Goal: Task Accomplishment & Management: Complete application form

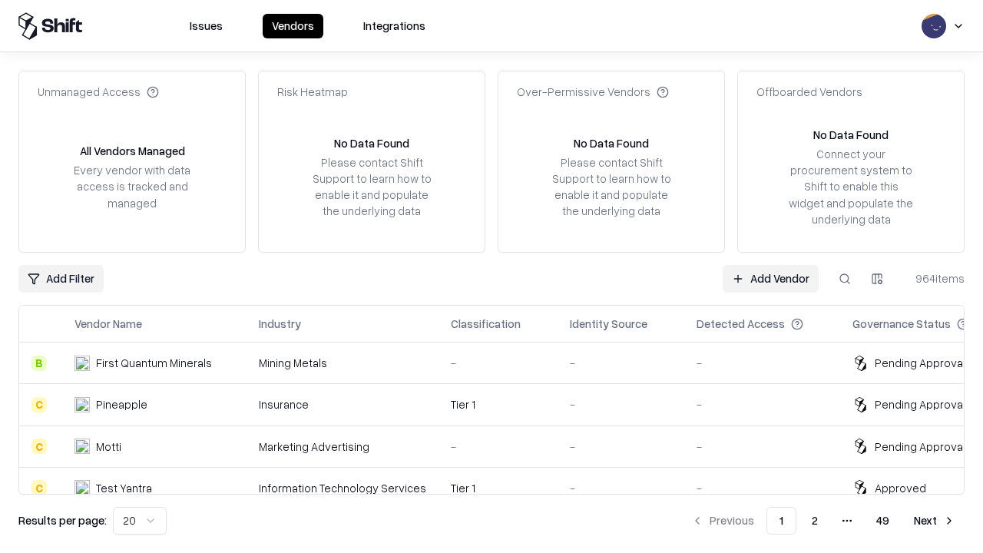
click at [770, 278] on link "Add Vendor" at bounding box center [771, 279] width 96 height 28
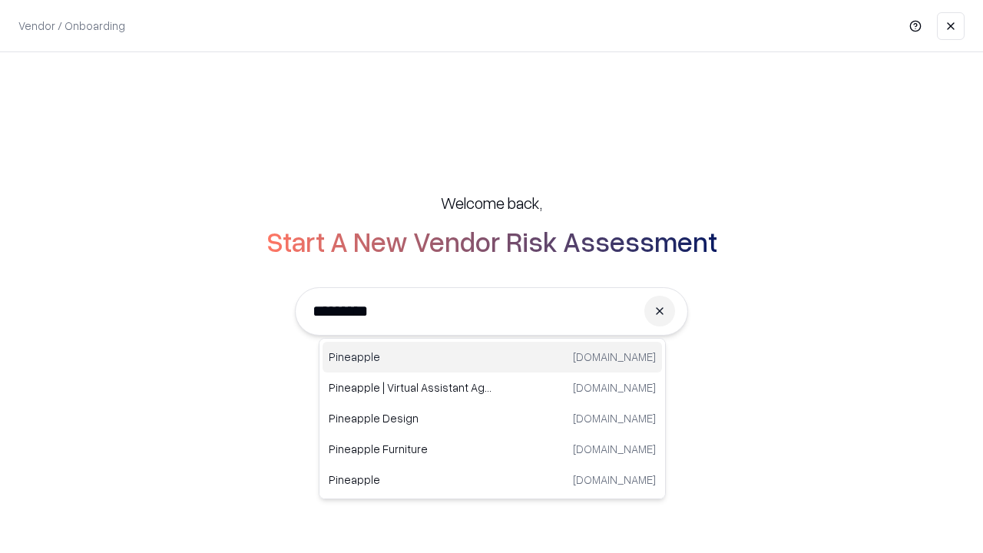
click at [492, 357] on div "Pineapple pineappleenergy.com" at bounding box center [493, 357] width 340 height 31
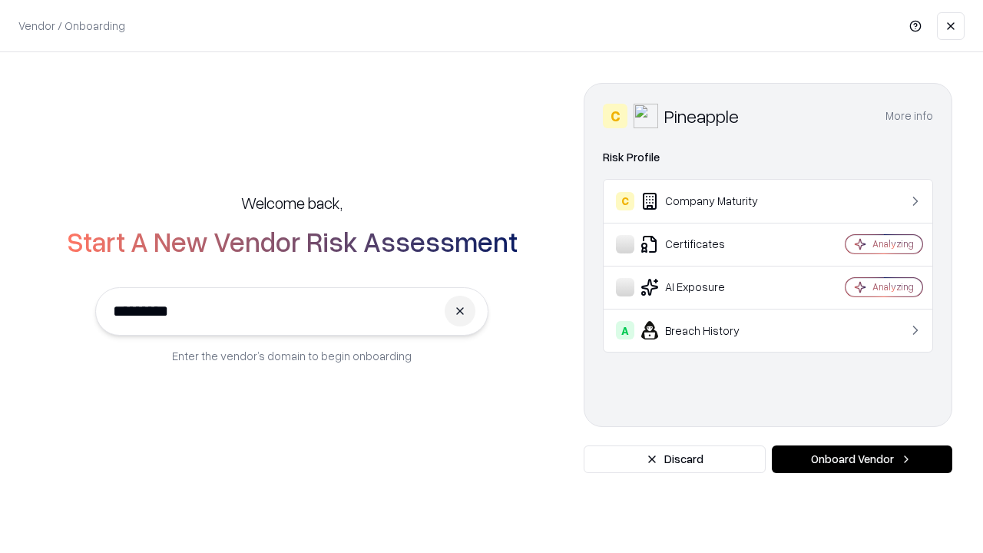
type input "*********"
click at [862, 459] on button "Onboard Vendor" at bounding box center [862, 460] width 181 height 28
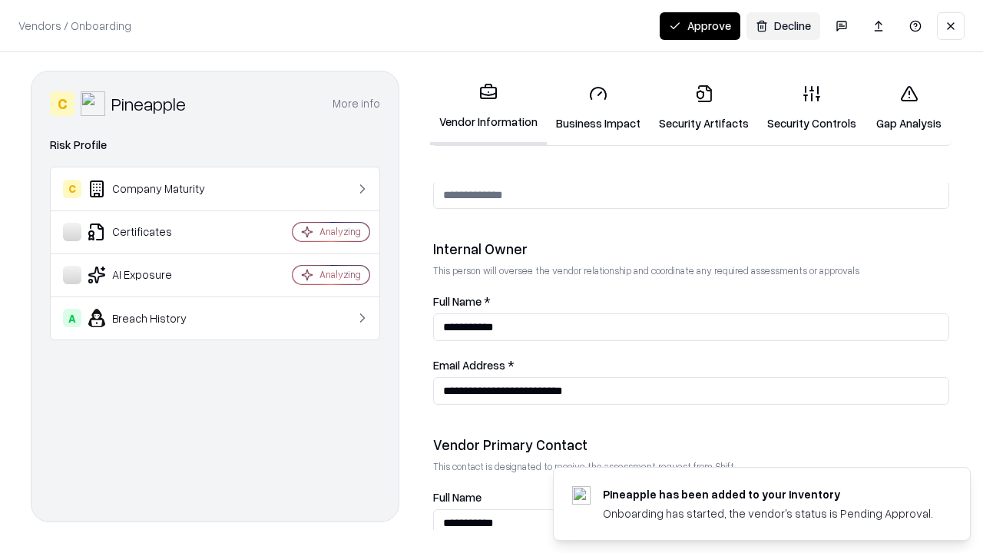
scroll to position [796, 0]
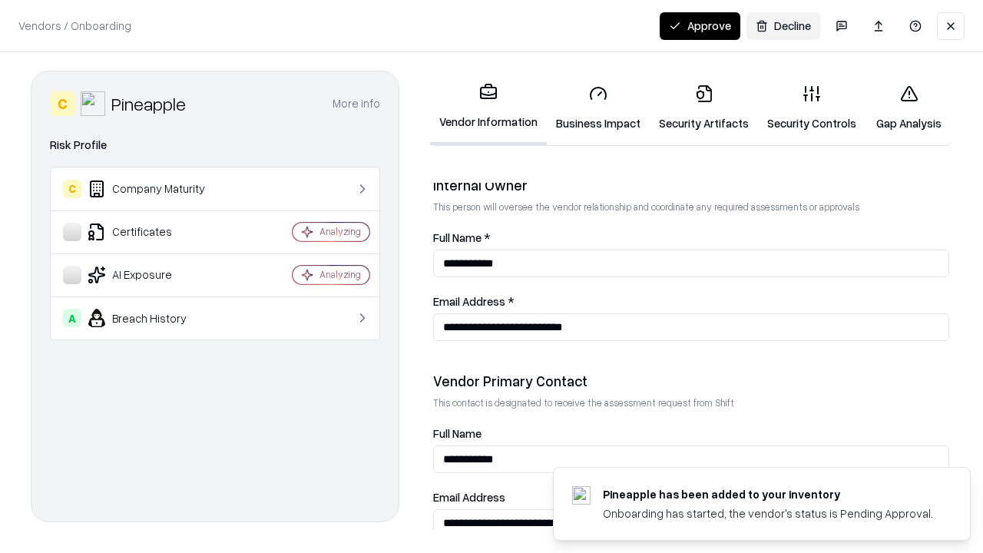
click at [598, 108] on link "Business Impact" at bounding box center [598, 107] width 103 height 71
click at [704, 108] on link "Security Artifacts" at bounding box center [704, 107] width 108 height 71
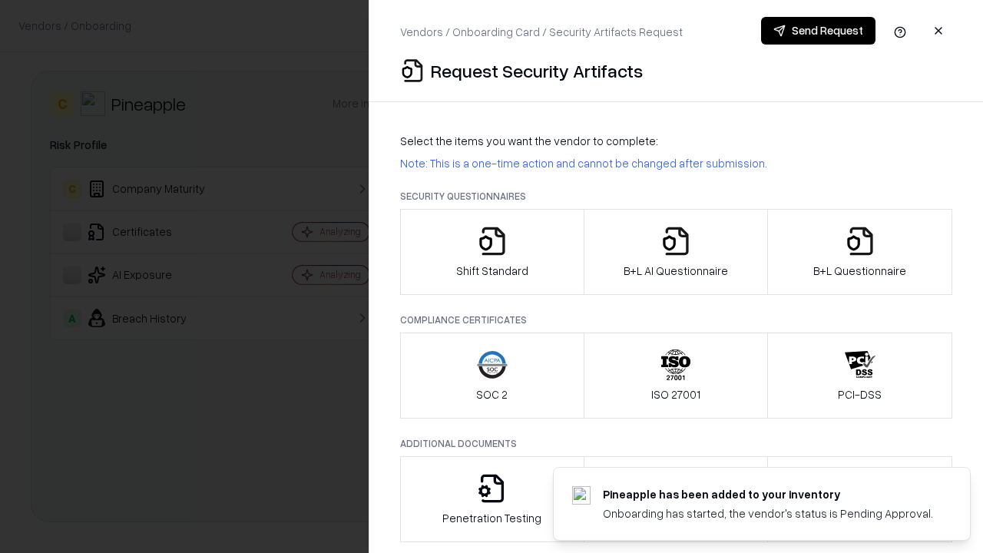
click at [492, 252] on icon "button" at bounding box center [492, 241] width 31 height 31
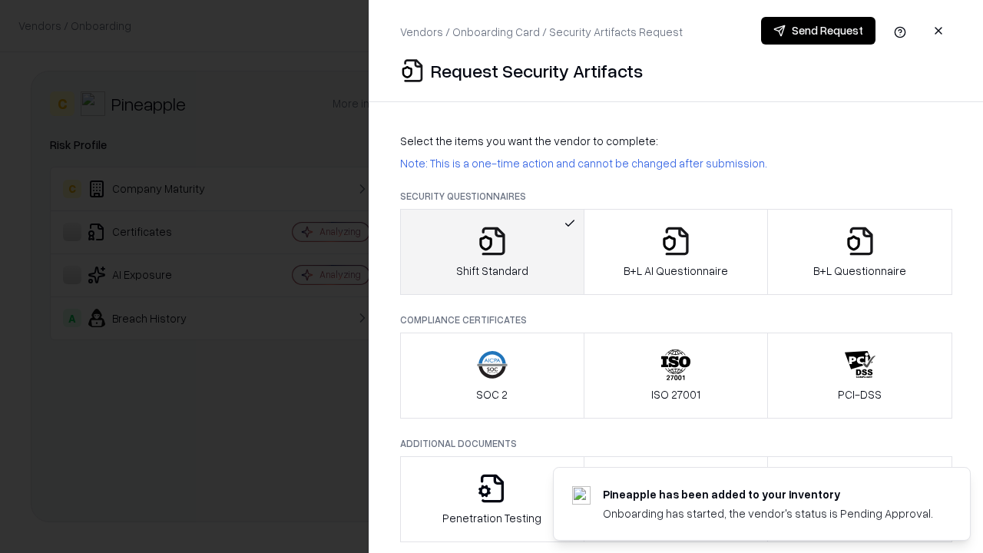
click at [818, 31] on button "Send Request" at bounding box center [818, 31] width 114 height 28
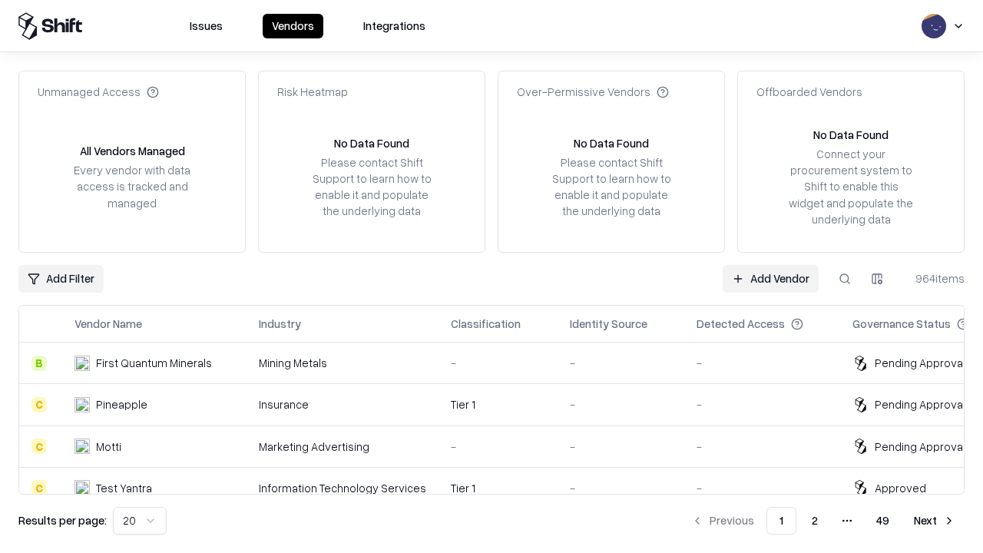
click at [845, 278] on button at bounding box center [845, 279] width 28 height 28
type input "*********"
click at [501, 404] on div "Tier 1" at bounding box center [498, 404] width 94 height 16
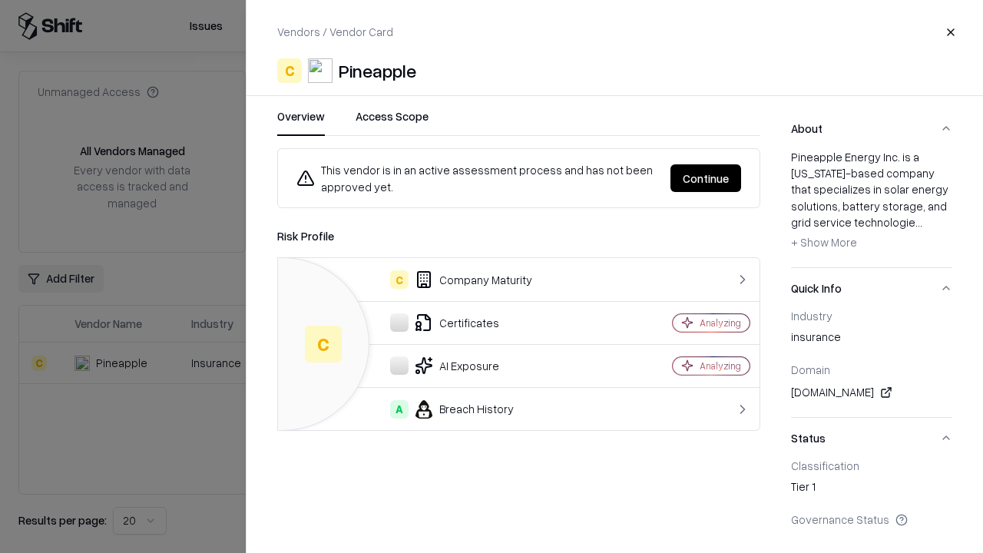
click at [706, 178] on button "Continue" at bounding box center [706, 178] width 71 height 28
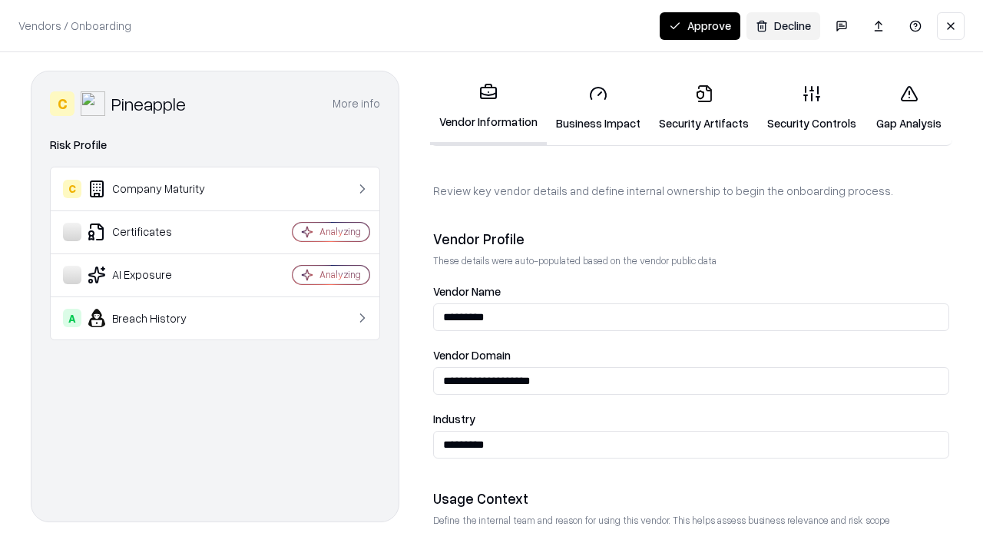
click at [704, 108] on link "Security Artifacts" at bounding box center [704, 107] width 108 height 71
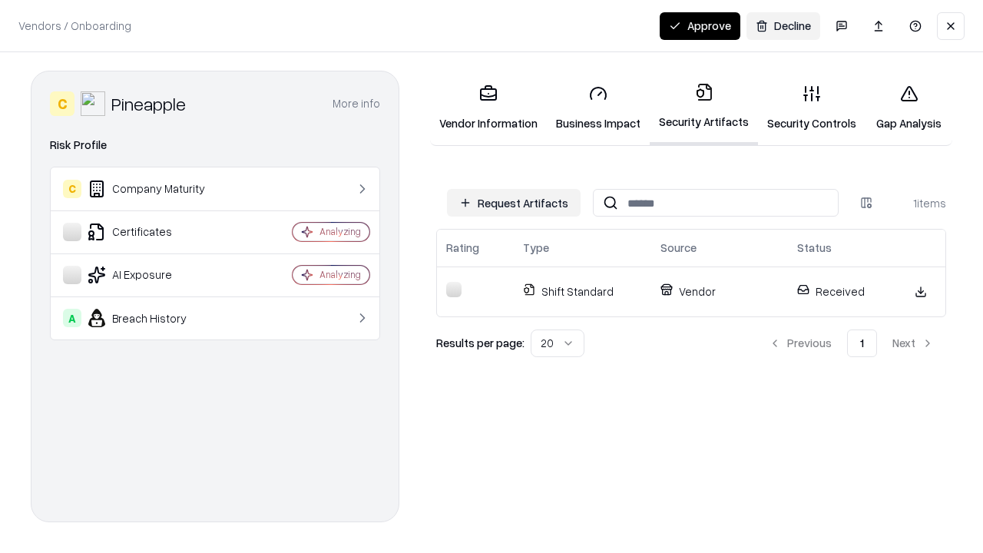
click at [812, 108] on link "Security Controls" at bounding box center [812, 107] width 108 height 71
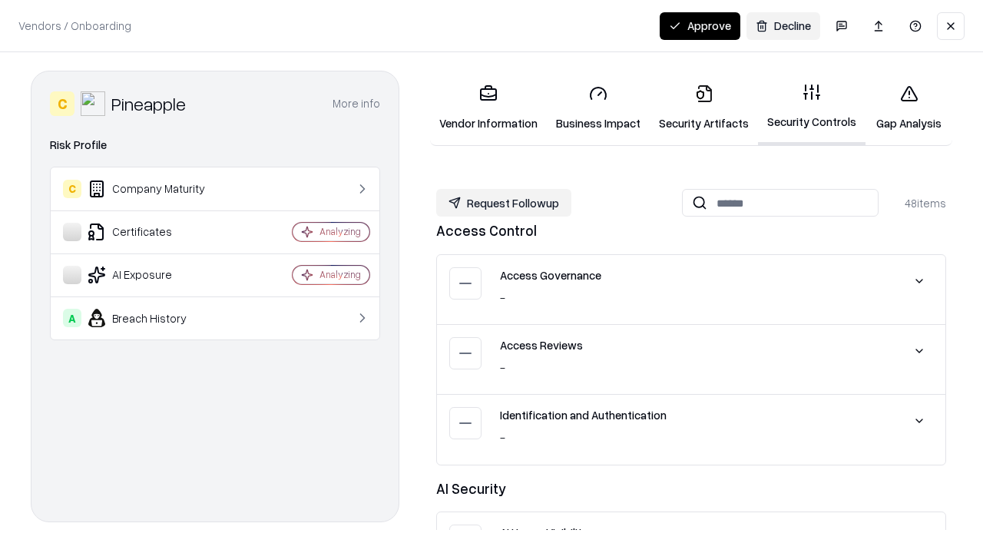
click at [504, 203] on button "Request Followup" at bounding box center [503, 203] width 135 height 28
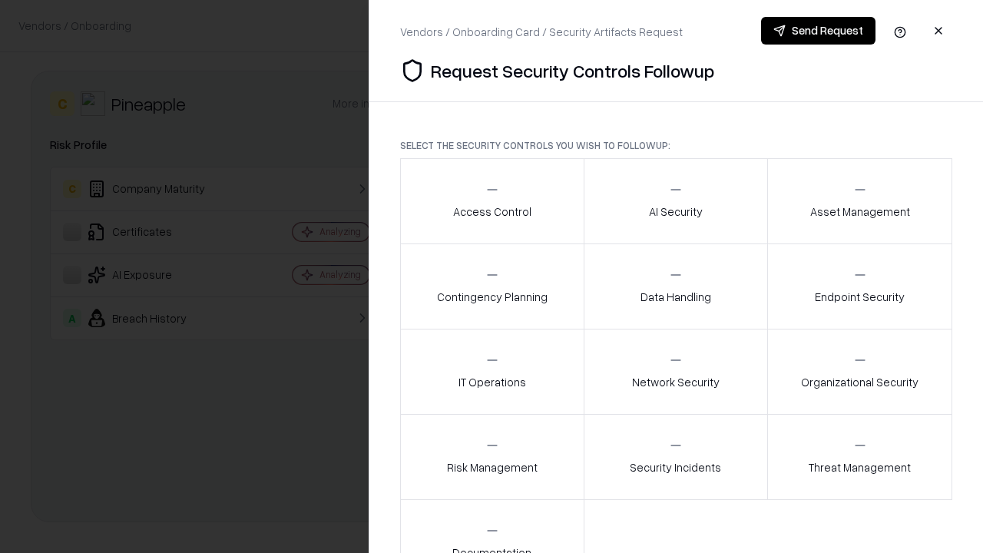
click at [492, 201] on div "Access Control" at bounding box center [492, 201] width 78 height 38
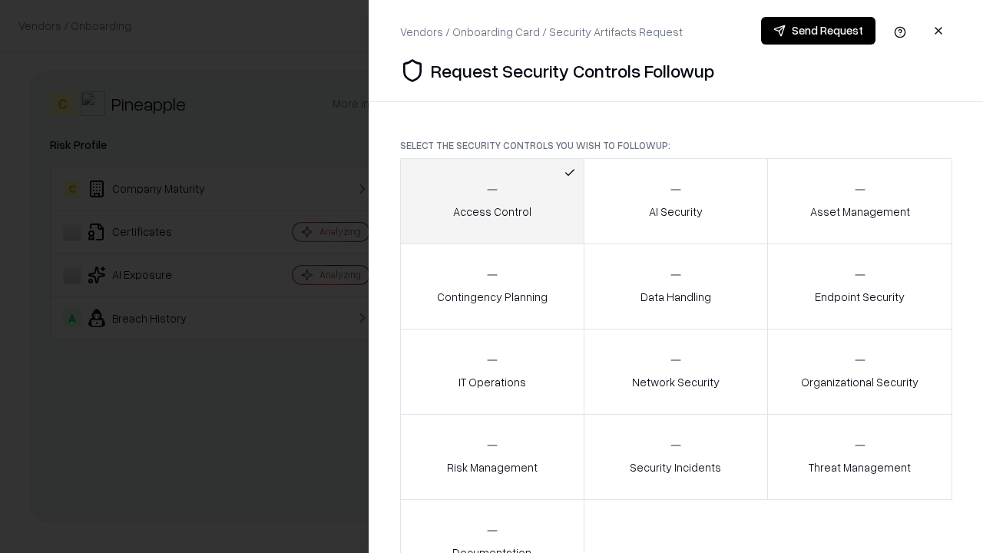
click at [818, 31] on button "Send Request" at bounding box center [818, 31] width 114 height 28
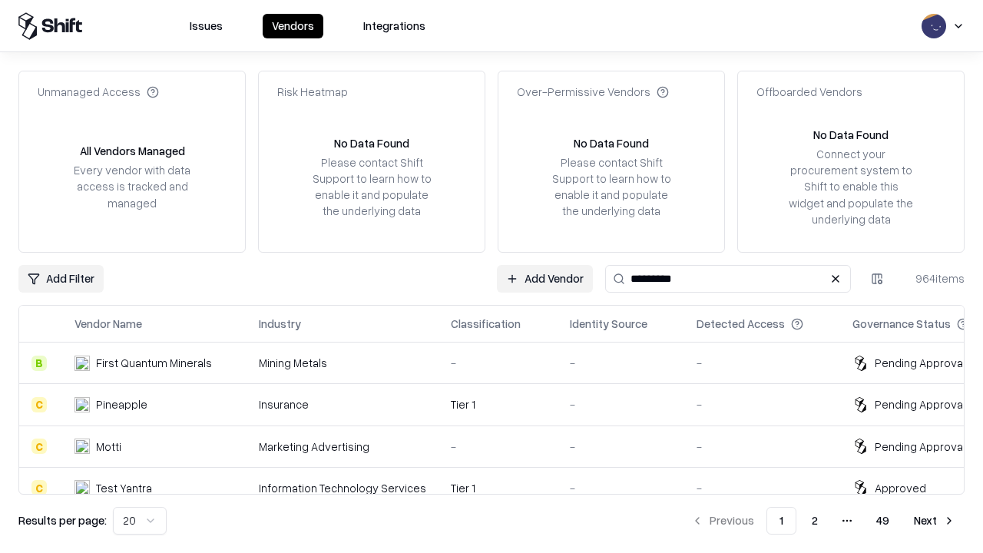
type input "*********"
click at [501, 404] on div "Tier 1" at bounding box center [498, 404] width 94 height 16
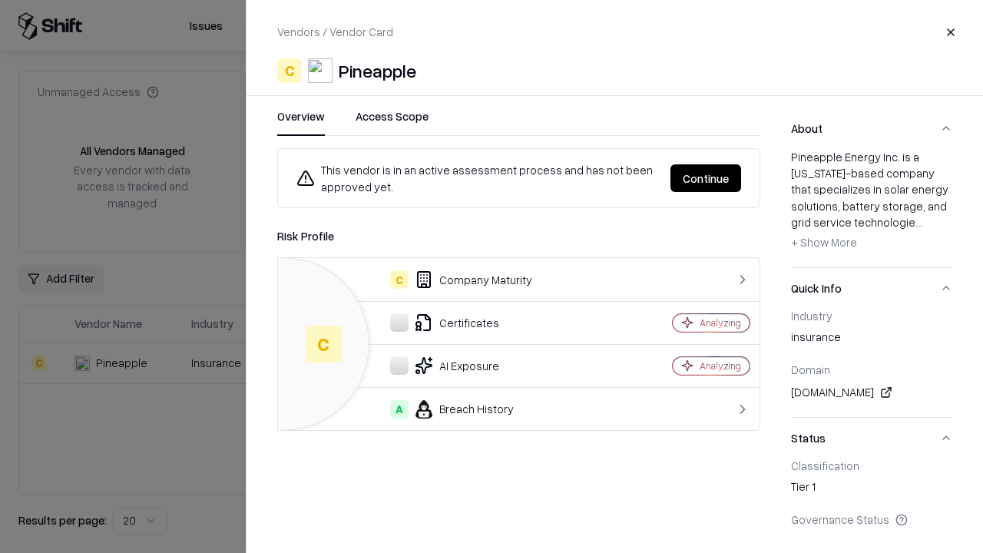
click at [706, 178] on button "Continue" at bounding box center [706, 178] width 71 height 28
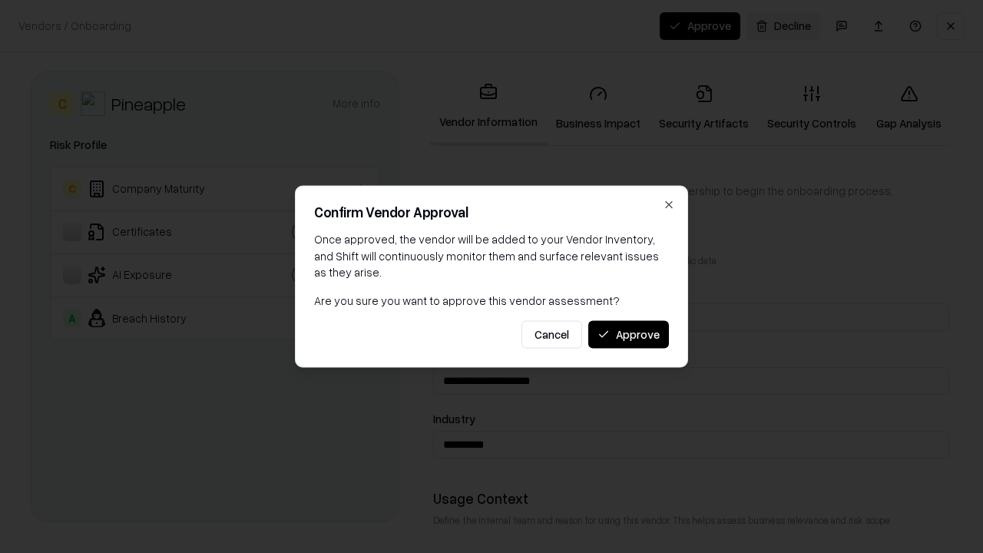
click at [628, 334] on button "Approve" at bounding box center [628, 334] width 81 height 28
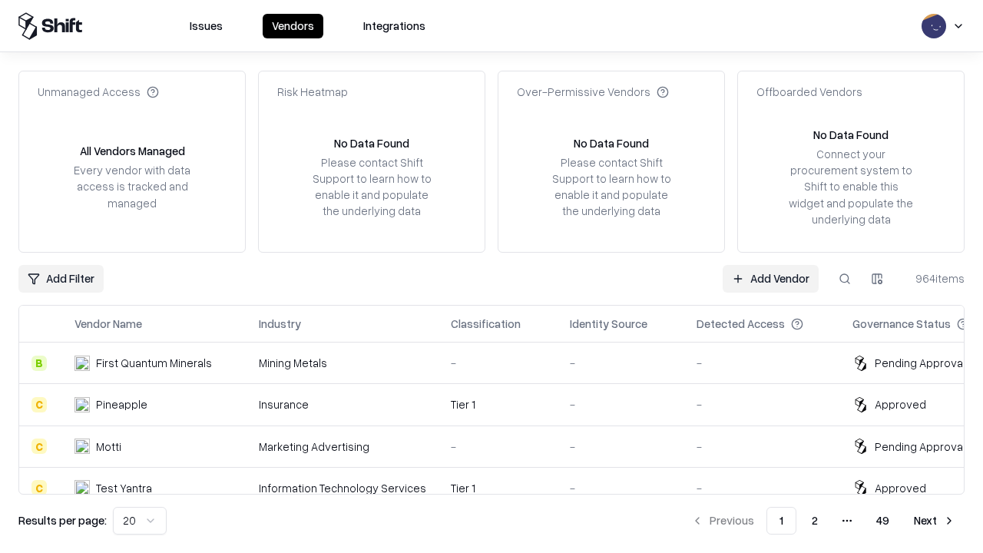
type input "*********"
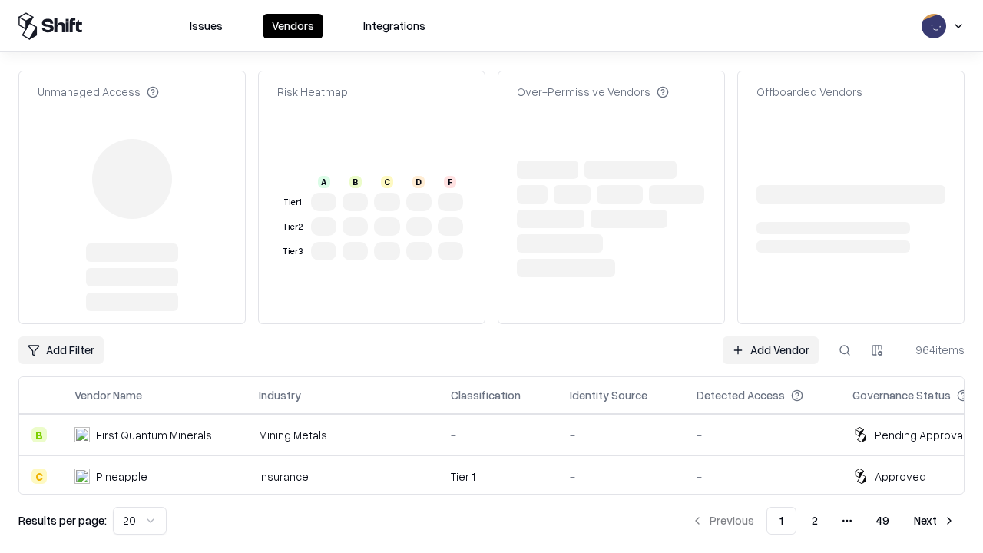
click at [770, 336] on link "Add Vendor" at bounding box center [771, 350] width 96 height 28
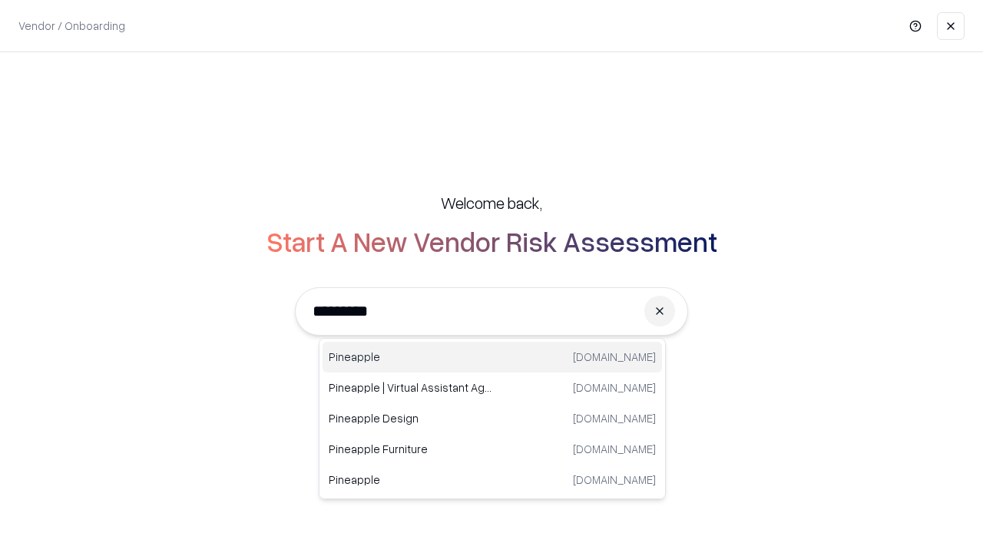
click at [492, 357] on div "Pineapple pineappleenergy.com" at bounding box center [493, 357] width 340 height 31
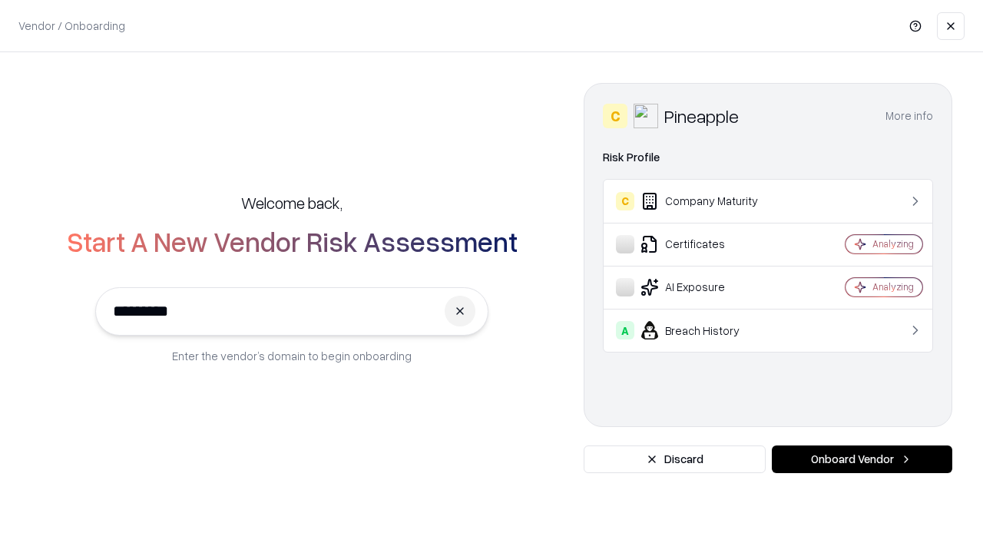
type input "*********"
click at [862, 459] on button "Onboard Vendor" at bounding box center [862, 460] width 181 height 28
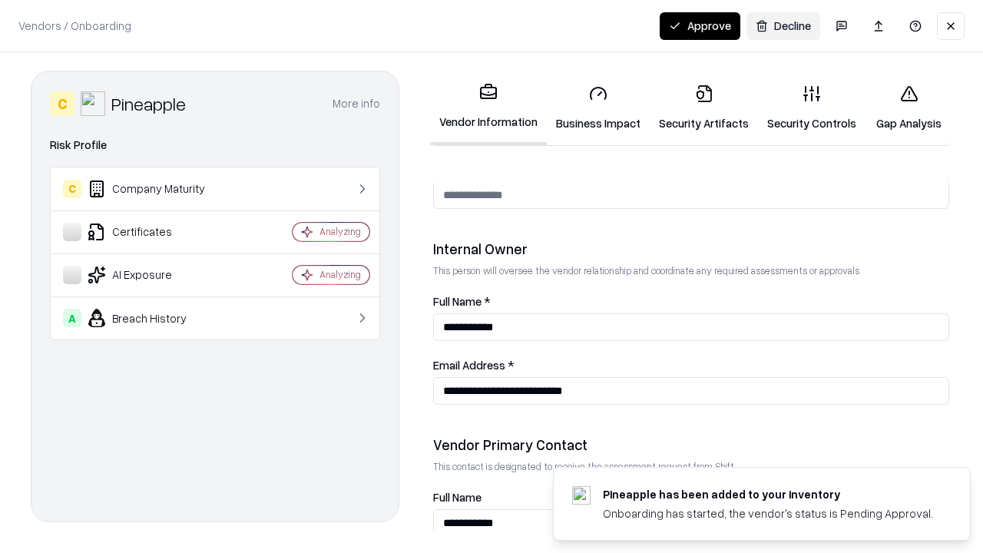
scroll to position [796, 0]
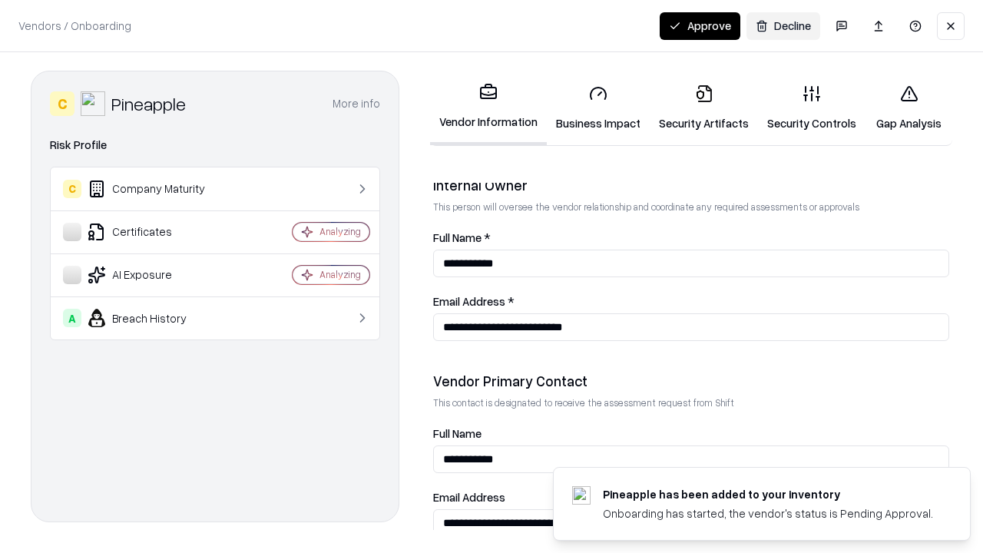
click at [700, 25] on button "Approve" at bounding box center [700, 26] width 81 height 28
